Goal: Information Seeking & Learning: Find specific fact

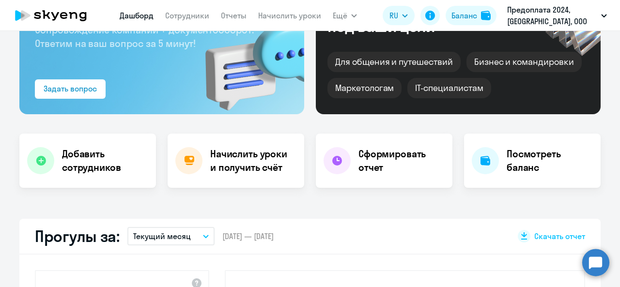
scroll to position [7, 0]
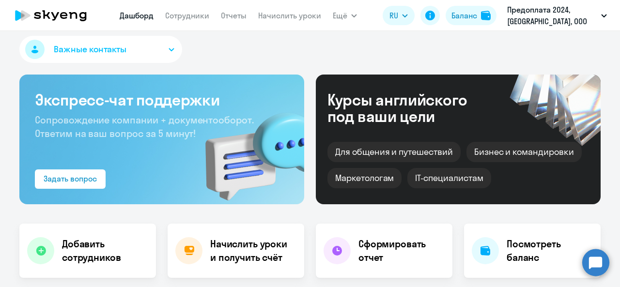
select select "30"
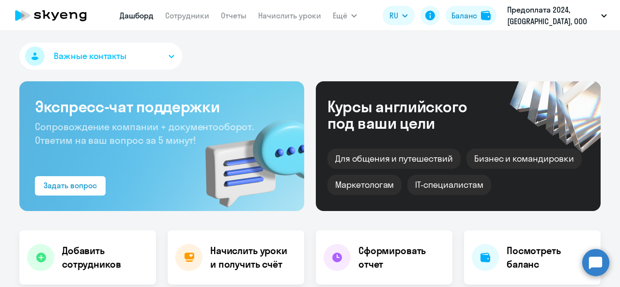
click at [401, 57] on div "Важные контакты" at bounding box center [309, 58] width 581 height 31
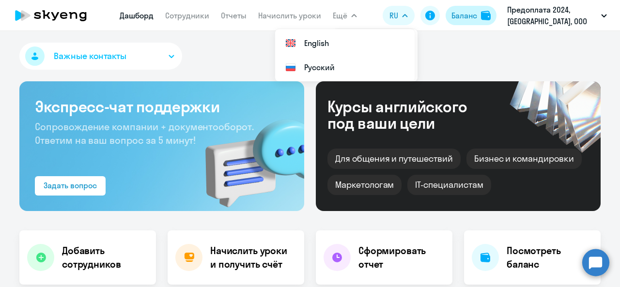
click at [453, 7] on button "Баланс" at bounding box center [471, 15] width 51 height 19
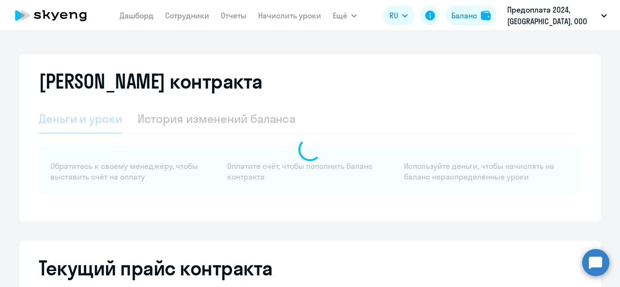
select select "english_adult_not_native_speaker"
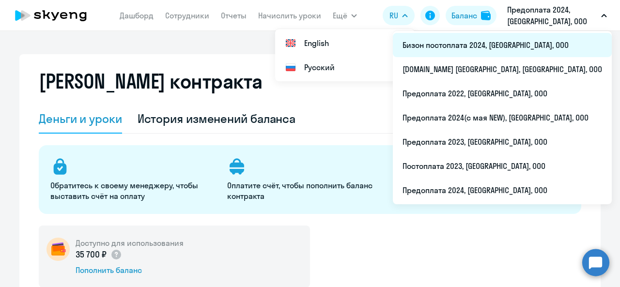
click at [541, 44] on li "Бизон постоплата 2024, [GEOGRAPHIC_DATA], ООО" at bounding box center [502, 45] width 219 height 24
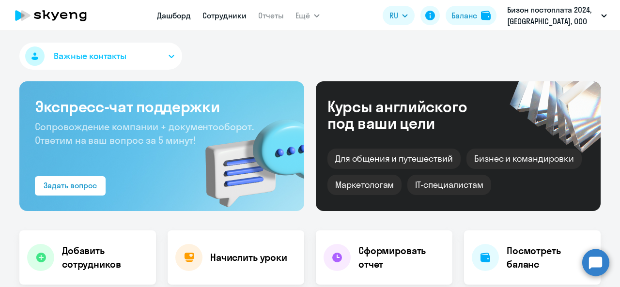
click at [231, 17] on link "Сотрудники" at bounding box center [224, 16] width 44 height 10
select select "30"
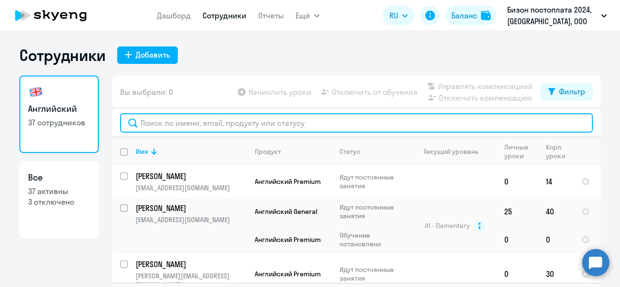
click at [274, 126] on input "text" at bounding box center [356, 122] width 473 height 19
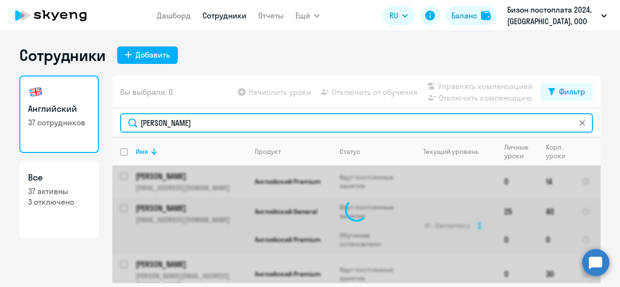
type input "Кл"
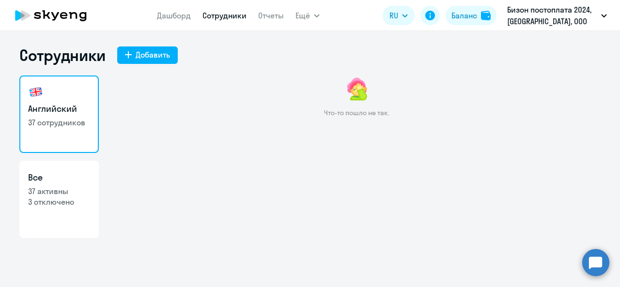
click at [67, 117] on p "37 сотрудников" at bounding box center [59, 122] width 62 height 11
click at [53, 113] on h3 "Английский" at bounding box center [59, 109] width 62 height 13
click at [63, 177] on h3 "Все" at bounding box center [59, 177] width 62 height 13
select select "30"
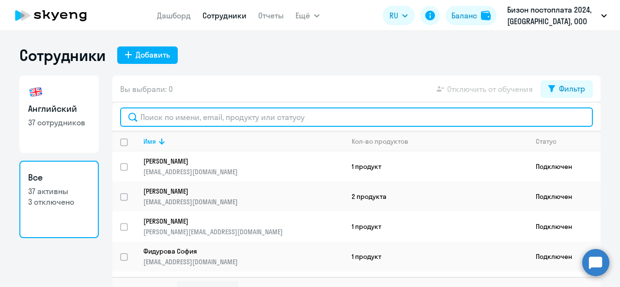
click at [191, 121] on input "text" at bounding box center [356, 117] width 473 height 19
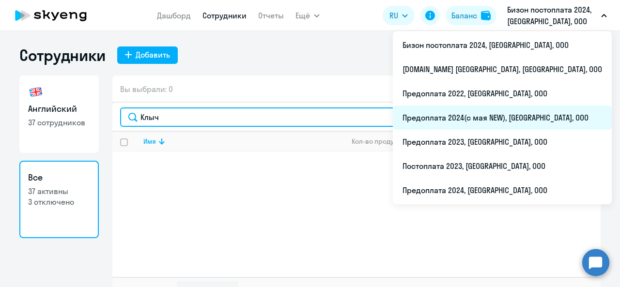
type input "Клыч"
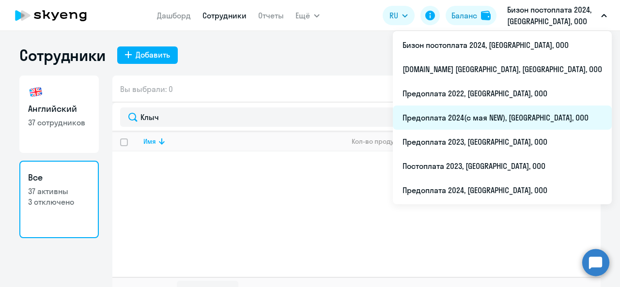
click at [540, 124] on li "Предоплата 2024(с мая NEW), [GEOGRAPHIC_DATA], ООО" at bounding box center [502, 118] width 219 height 24
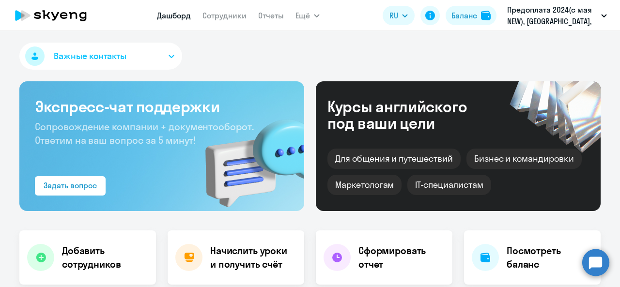
click at [221, 21] on app-menu-item-link "Сотрудники" at bounding box center [224, 16] width 44 height 12
click at [223, 17] on link "Сотрудники" at bounding box center [224, 16] width 44 height 10
select select "30"
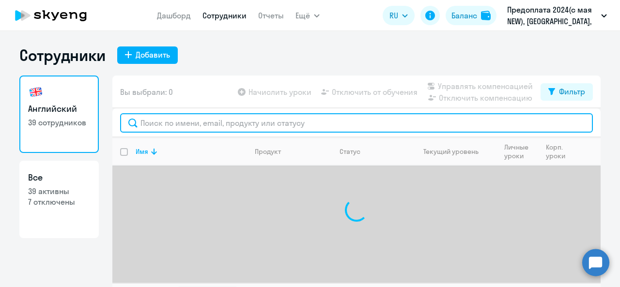
click at [193, 128] on input "text" at bounding box center [356, 122] width 473 height 19
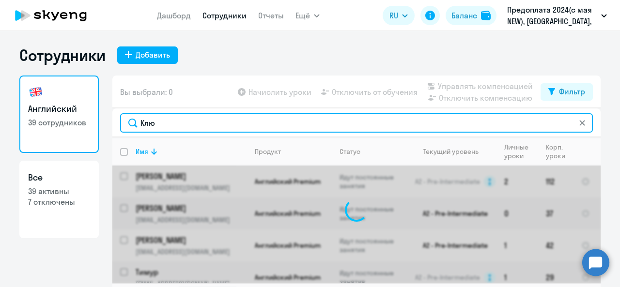
type input "Кл"
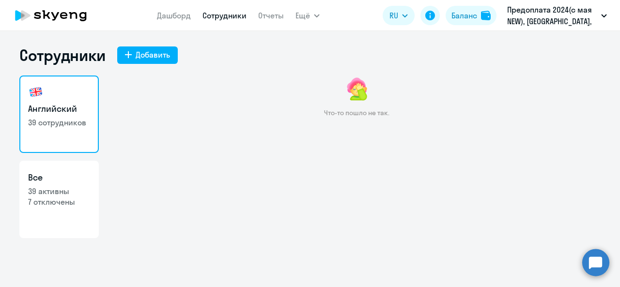
click at [58, 100] on link "Английский 39 сотрудников" at bounding box center [58, 115] width 79 height 78
click at [55, 167] on link "Все 39 активны 7 отключены" at bounding box center [58, 200] width 79 height 78
select select "30"
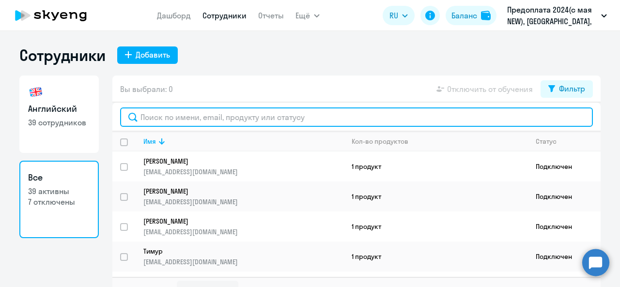
click at [182, 117] on input "text" at bounding box center [356, 117] width 473 height 19
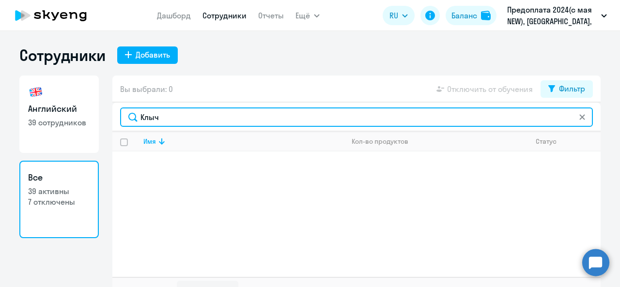
type input "Клыч"
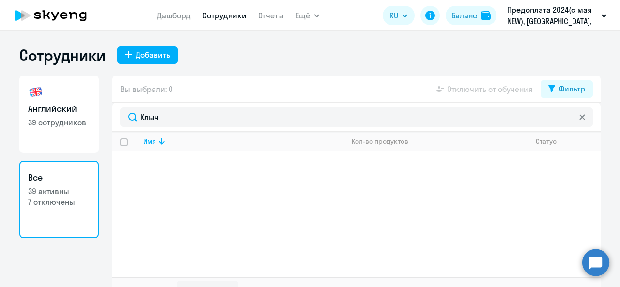
click at [68, 204] on p "7 отключены" at bounding box center [59, 202] width 62 height 11
click at [40, 204] on p "7 отключены" at bounding box center [59, 202] width 62 height 11
click at [580, 114] on svg-icon at bounding box center [582, 117] width 8 height 8
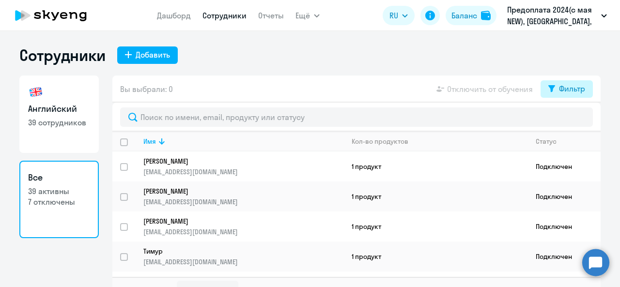
click at [562, 96] on button "Фильтр" at bounding box center [567, 88] width 52 height 17
click at [577, 119] on span at bounding box center [573, 121] width 16 height 10
click at [565, 120] on input "checkbox" at bounding box center [565, 120] width 0 height 0
checkbox input "true"
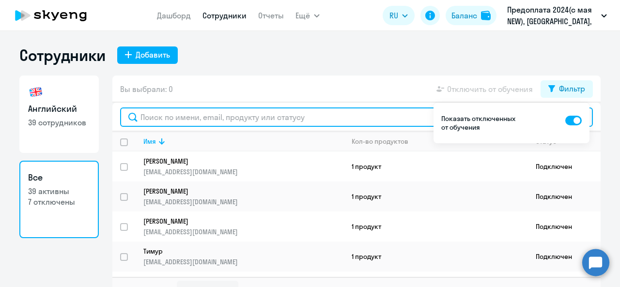
drag, startPoint x: 328, startPoint y: 117, endPoint x: 357, endPoint y: 117, distance: 28.6
click at [328, 117] on input "text" at bounding box center [356, 117] width 473 height 19
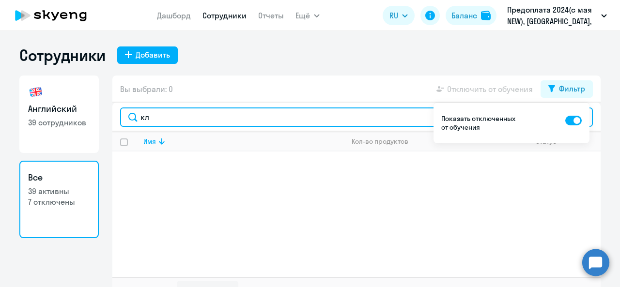
type input "к"
type input "Михаил"
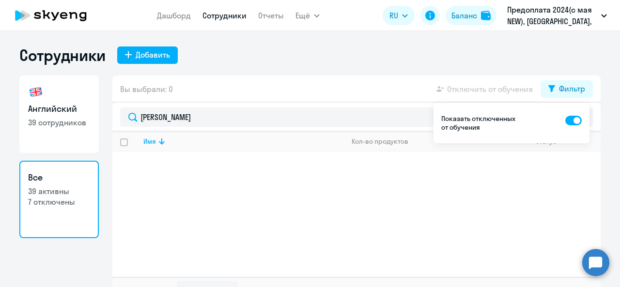
click at [389, 68] on div "Сотрудники Добавить Английский 39 сотрудников Все 39 активны 7 отключены Вы выб…" at bounding box center [309, 175] width 581 height 259
click at [555, 17] on p "Предоплата 2024(с мая NEW), [GEOGRAPHIC_DATA], ООО" at bounding box center [552, 15] width 90 height 23
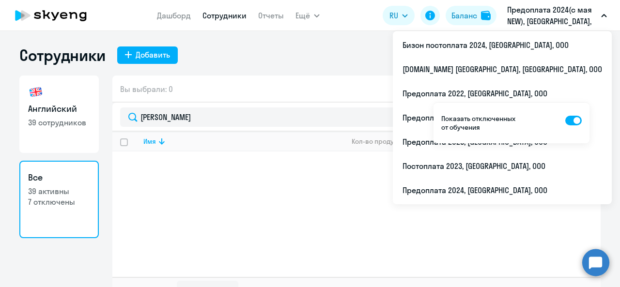
click at [536, 20] on p "Предоплата 2024(с мая NEW), [GEOGRAPHIC_DATA], ООО" at bounding box center [552, 15] width 90 height 23
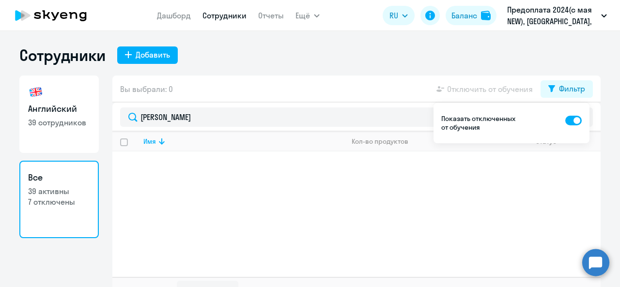
click at [536, 20] on p "Предоплата 2024(с мая NEW), [GEOGRAPHIC_DATA], ООО" at bounding box center [552, 15] width 90 height 23
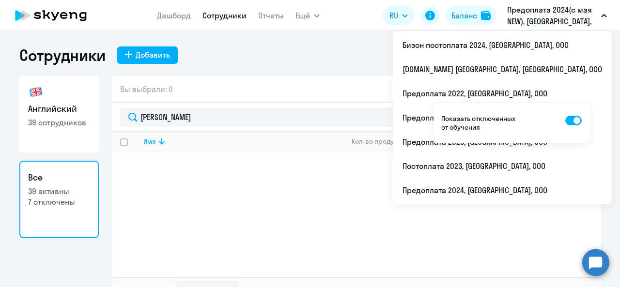
click at [551, 15] on p "Предоплата 2024(с мая NEW), [GEOGRAPHIC_DATA], ООО" at bounding box center [552, 15] width 90 height 23
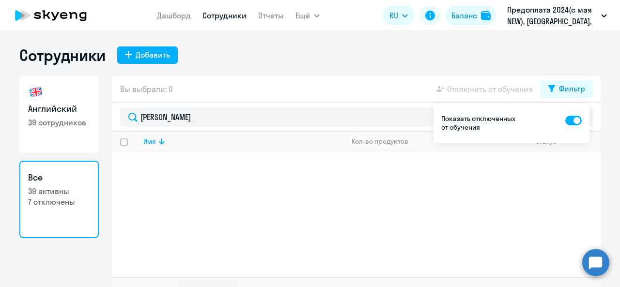
click at [551, 15] on p "Предоплата 2024(с мая NEW), [GEOGRAPHIC_DATA], ООО" at bounding box center [552, 15] width 90 height 23
drag, startPoint x: 433, startPoint y: 202, endPoint x: 437, endPoint y: 155, distance: 47.7
click at [437, 196] on div "Имя Кол-во продуктов Статус" at bounding box center [356, 204] width 488 height 145
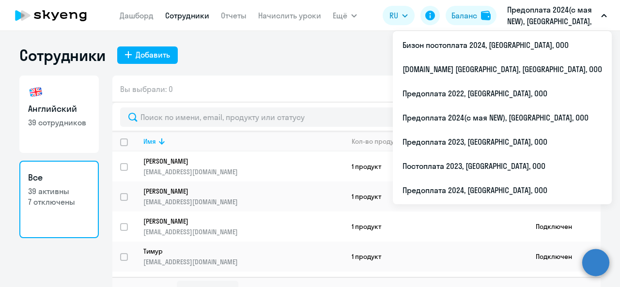
select select "30"
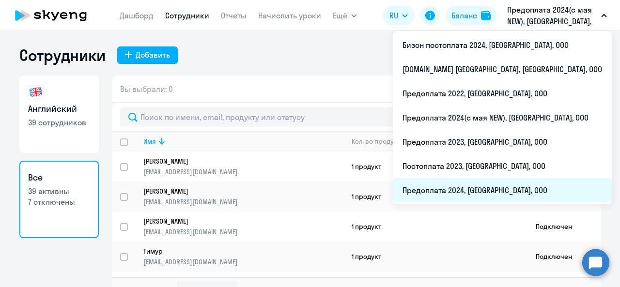
click at [492, 188] on li "Предоплата 2024, [GEOGRAPHIC_DATA], ООО" at bounding box center [502, 190] width 219 height 24
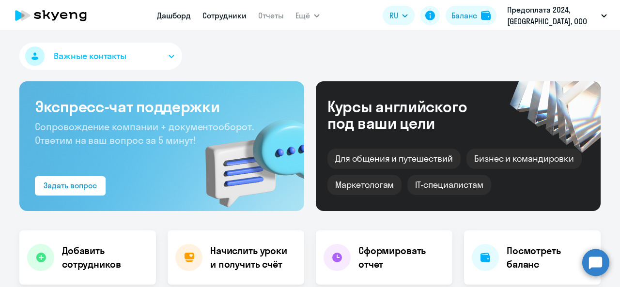
click at [228, 18] on link "Сотрудники" at bounding box center [224, 16] width 44 height 10
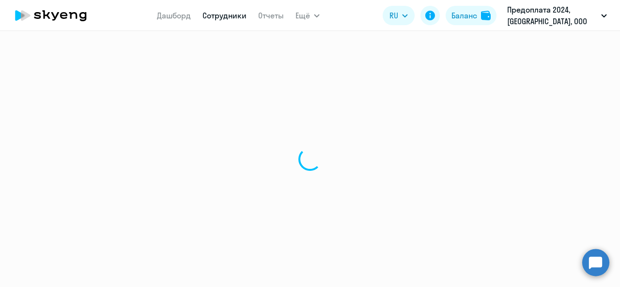
select select "30"
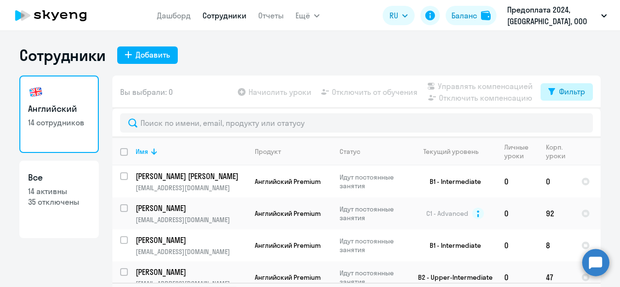
click at [549, 87] on button "Фильтр" at bounding box center [567, 91] width 52 height 17
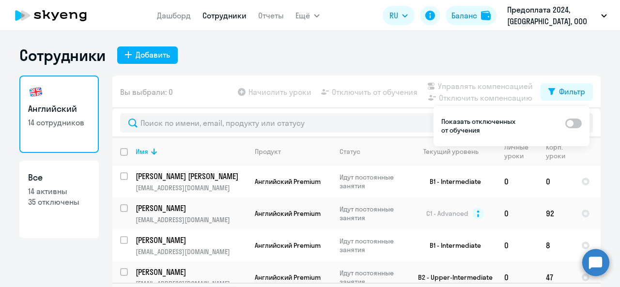
click at [572, 123] on span at bounding box center [573, 124] width 16 height 10
click at [565, 123] on input "checkbox" at bounding box center [565, 123] width 0 height 0
checkbox input "true"
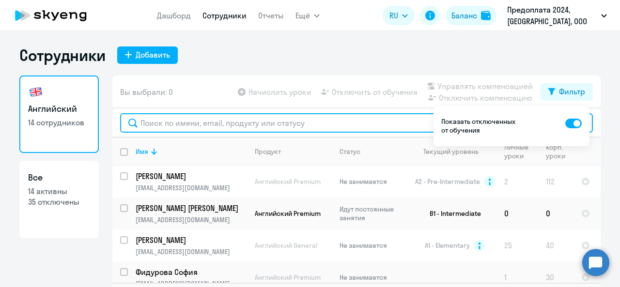
click at [299, 126] on input "text" at bounding box center [356, 122] width 473 height 19
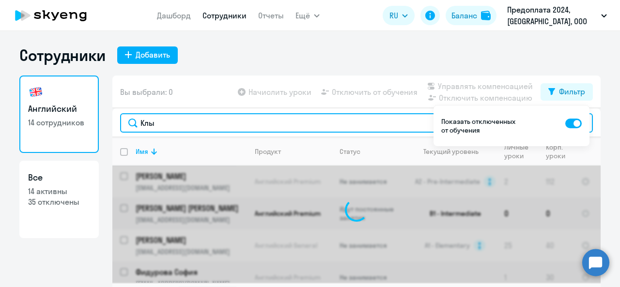
type input "Клыч"
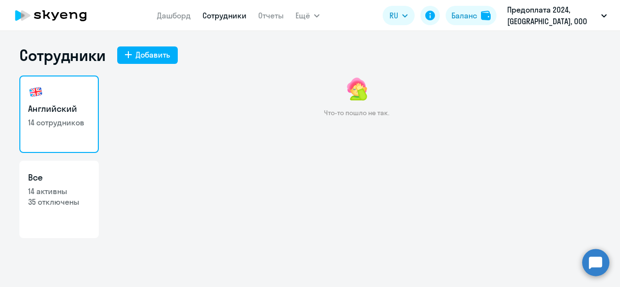
click at [51, 177] on h3 "Все" at bounding box center [59, 177] width 62 height 13
select select "30"
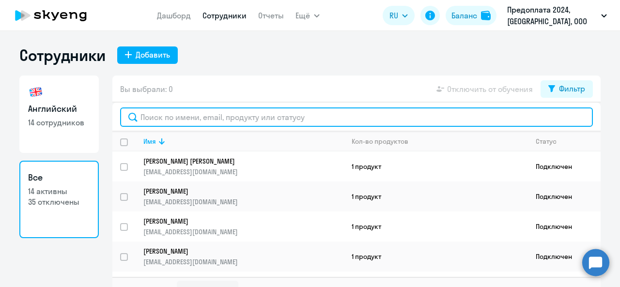
click at [184, 115] on input "text" at bounding box center [356, 117] width 473 height 19
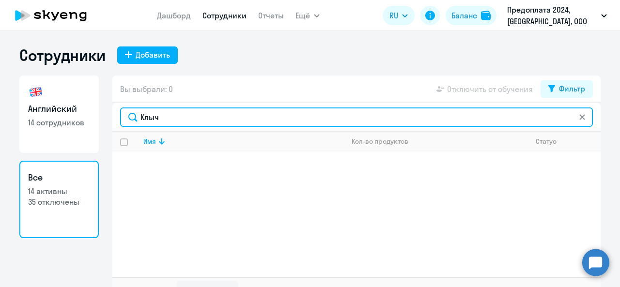
type input "Клыч"
